Goal: Check status: Check status

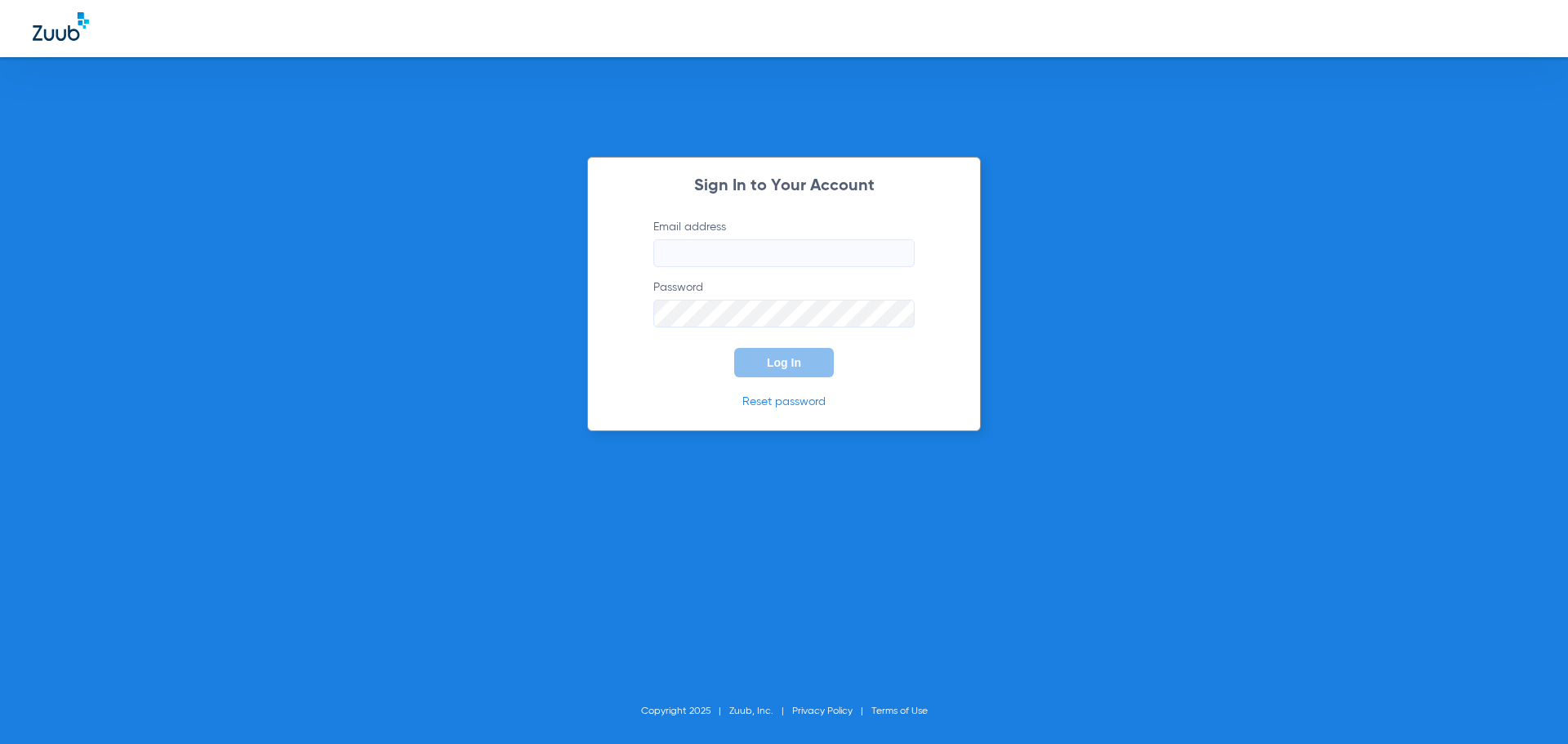
type input "[PERSON_NAME][EMAIL_ADDRESS][DOMAIN_NAME]"
click at [769, 350] on button "Log In" at bounding box center [784, 363] width 99 height 29
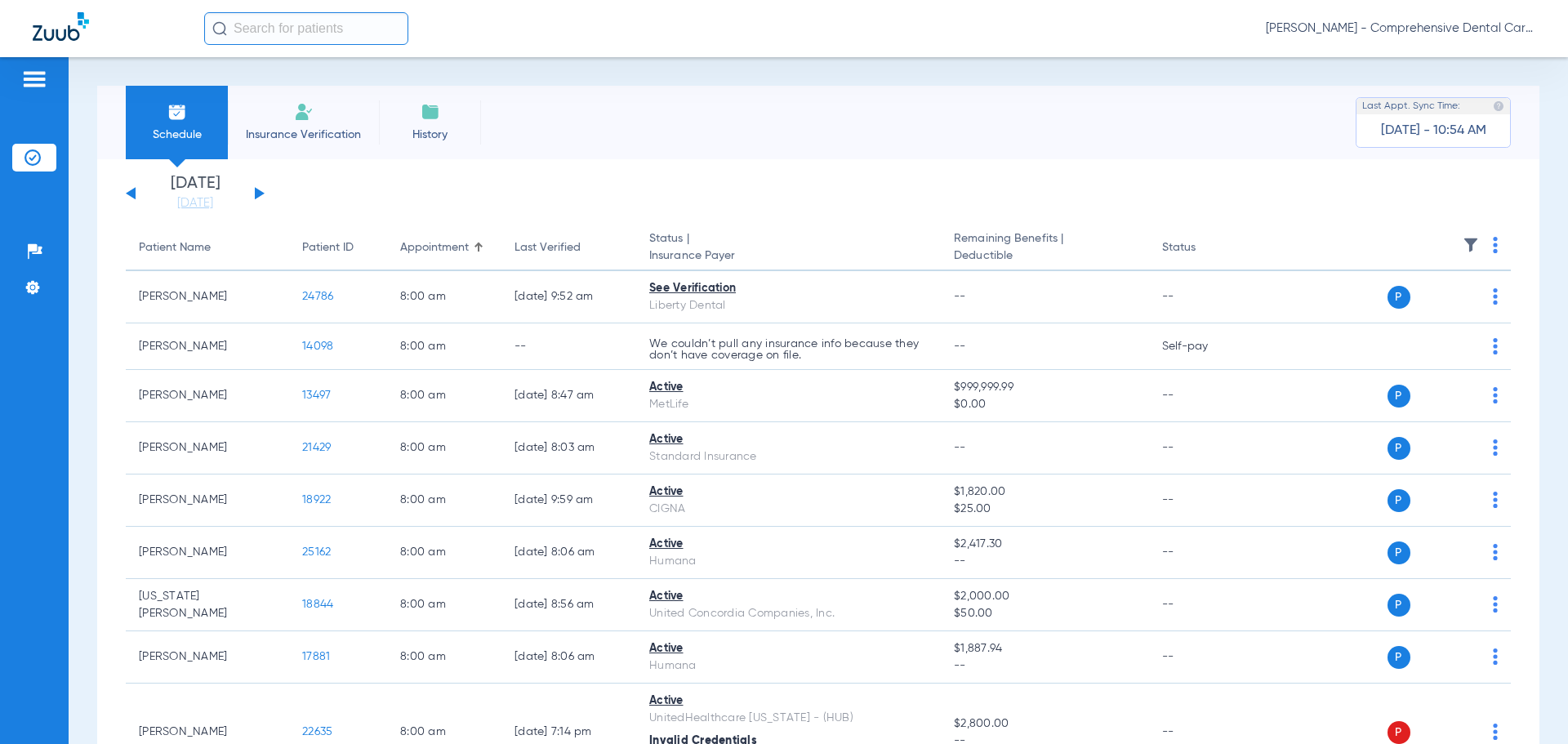
click at [676, 252] on span "Insurance Payer" at bounding box center [788, 256] width 278 height 17
click at [679, 248] on span "Insurance Payer" at bounding box center [788, 256] width 278 height 17
click at [243, 196] on link "[DATE]" at bounding box center [195, 204] width 98 height 16
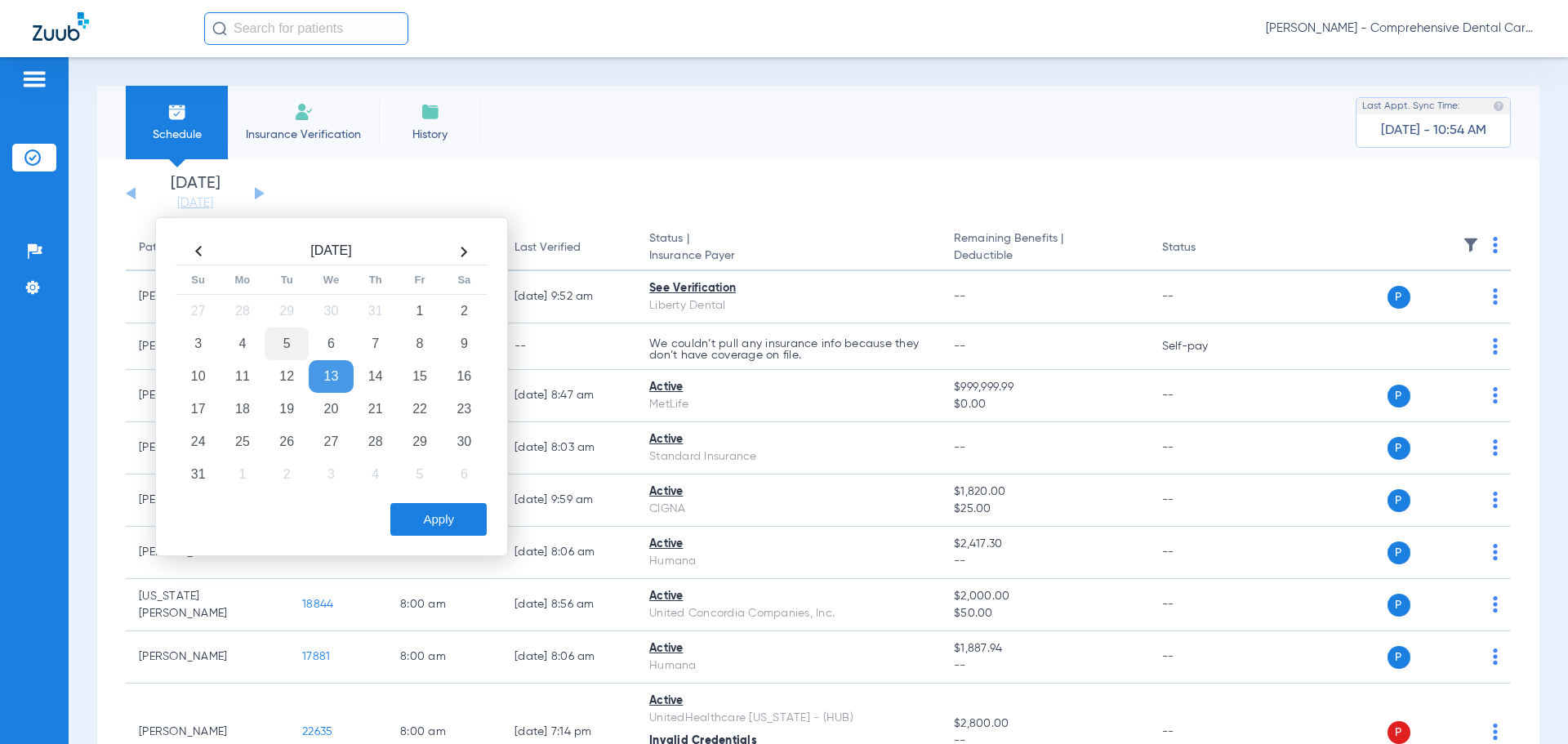
click at [288, 342] on td "5" at bounding box center [287, 344] width 44 height 33
click at [283, 343] on td "5" at bounding box center [287, 344] width 44 height 33
click at [441, 518] on button "Apply" at bounding box center [438, 519] width 96 height 33
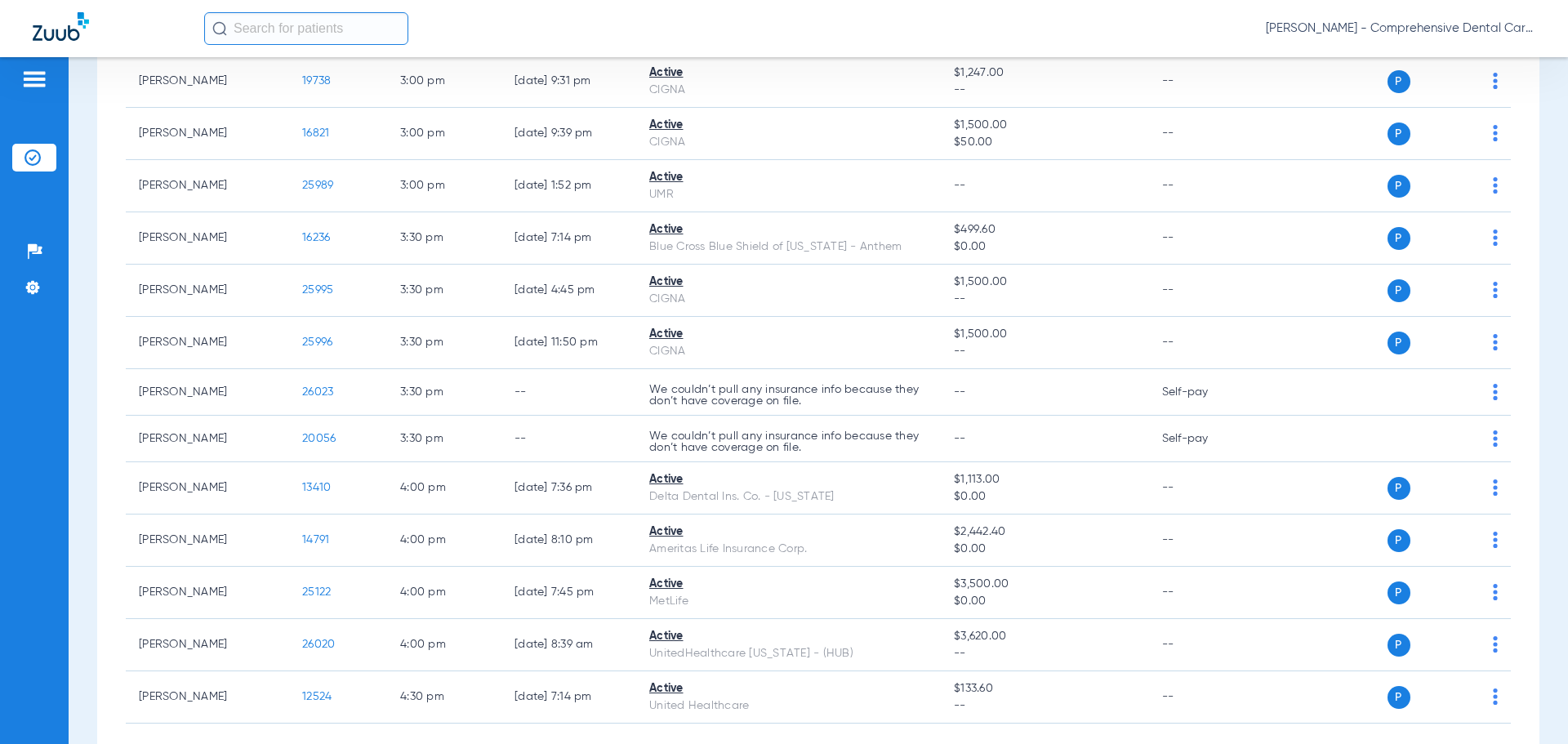
scroll to position [3300, 0]
